Goal: Task Accomplishment & Management: Manage account settings

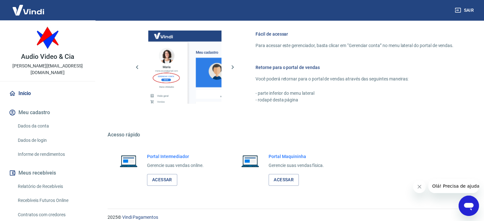
scroll to position [281, 0]
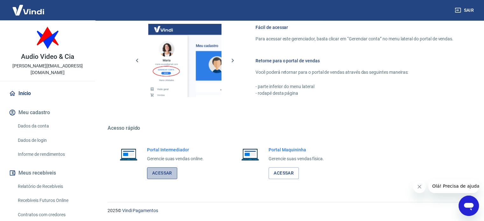
click at [162, 171] on link "Acessar" at bounding box center [162, 173] width 30 height 12
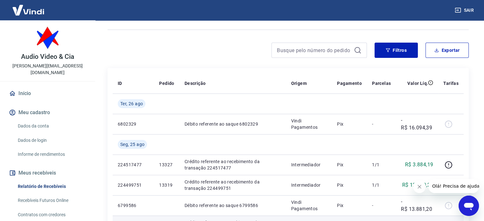
scroll to position [64, 0]
